Goal: Information Seeking & Learning: Learn about a topic

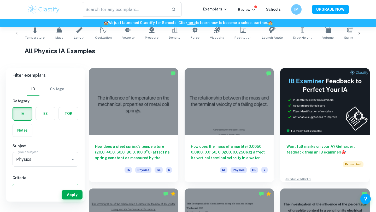
scroll to position [80, 0]
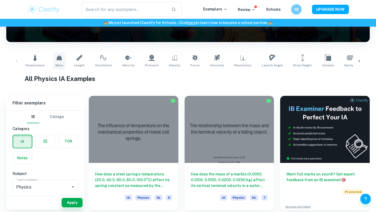
click at [56, 60] on icon at bounding box center [58, 57] width 5 height 5
type input "Mass"
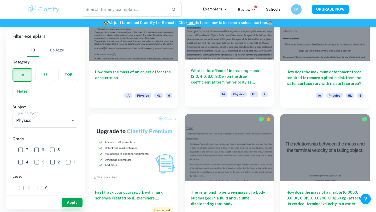
scroll to position [306, 0]
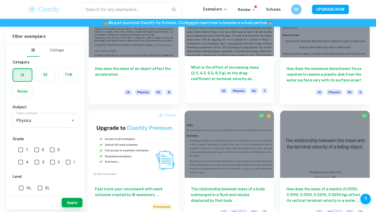
click at [234, 70] on h6 "What is the effect of increasing mass (2.0, 4.0, 6.0, 8.0 g) on the drag coeffi…" at bounding box center [229, 72] width 77 height 17
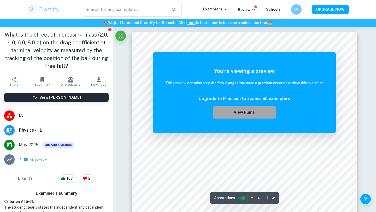
click at [219, 109] on button "View Plans" at bounding box center [244, 112] width 63 height 13
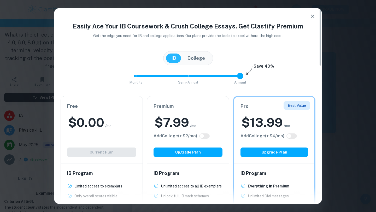
click at [77, 121] on h2 "$ 0.00" at bounding box center [86, 122] width 36 height 17
click at [92, 127] on h2 "$ 0.00" at bounding box center [86, 122] width 36 height 17
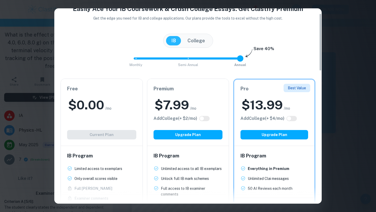
scroll to position [21, 0]
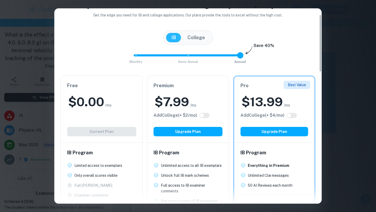
click at [39, 27] on div "Easily Ace Your IB Coursework & Crush College Essays. Get Clastify Premium Get …" at bounding box center [188, 106] width 376 height 212
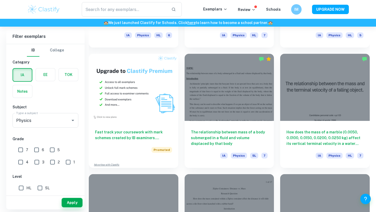
scroll to position [369, 0]
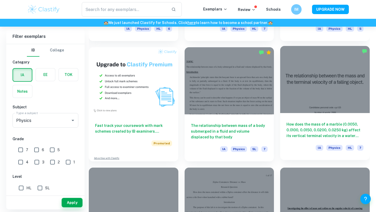
click at [313, 126] on h6 "How does the mass of a marble (0.0050, 0.0100, 0.0150, 0.0200, 0.0250 kg) affec…" at bounding box center [324, 129] width 77 height 17
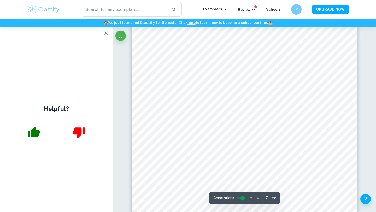
scroll to position [2095, 0]
click at [106, 32] on icon "button" at bounding box center [106, 33] width 6 height 6
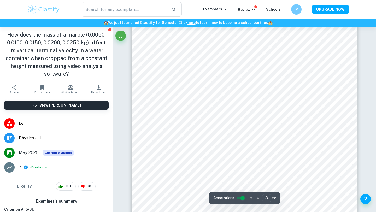
scroll to position [733, 0]
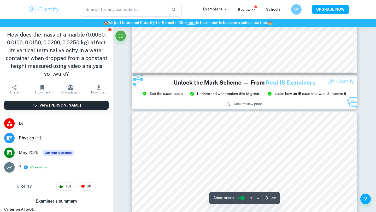
type input "2"
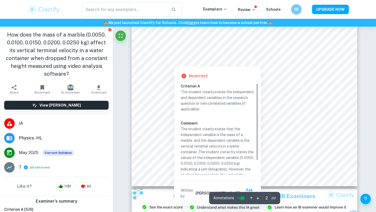
scroll to position [522, 0]
